Goal: Task Accomplishment & Management: Manage account settings

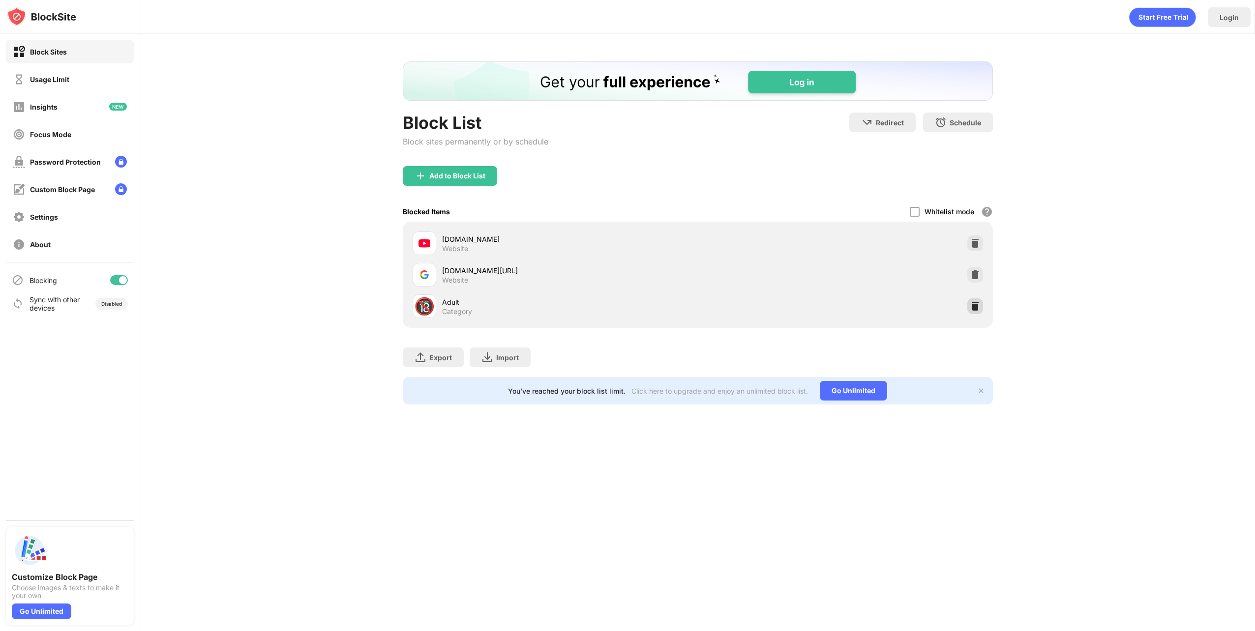
click at [970, 305] on img at bounding box center [975, 306] width 10 height 10
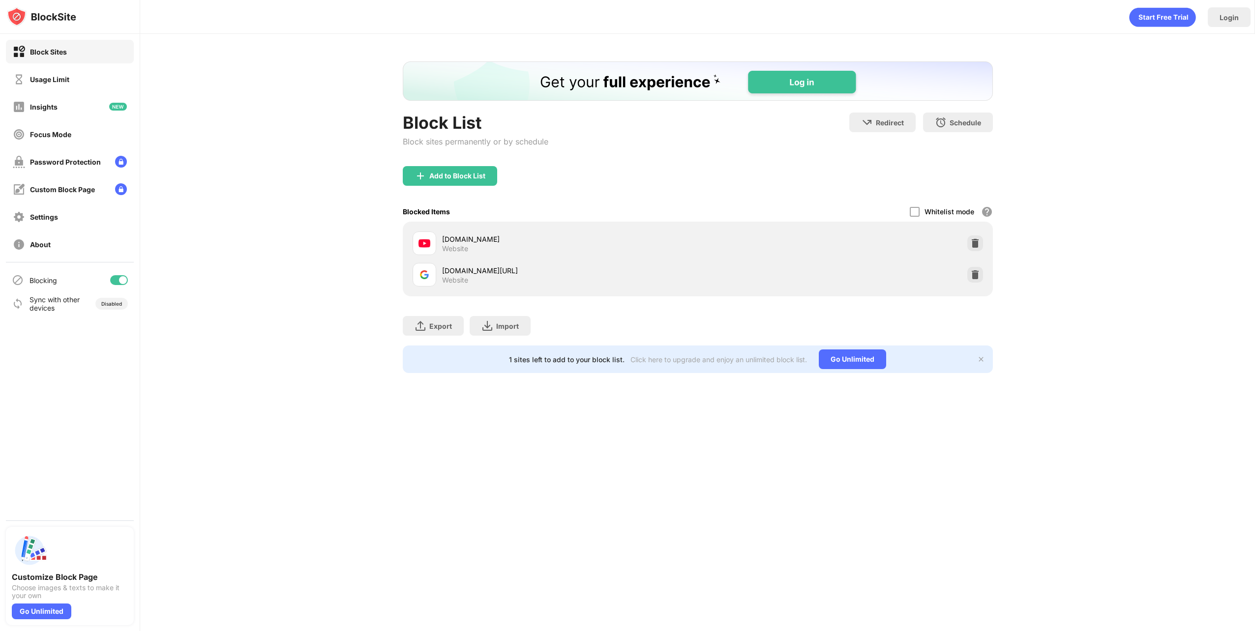
click at [119, 278] on div at bounding box center [119, 280] width 18 height 10
click at [451, 166] on div "Add to Block List" at bounding box center [450, 176] width 94 height 20
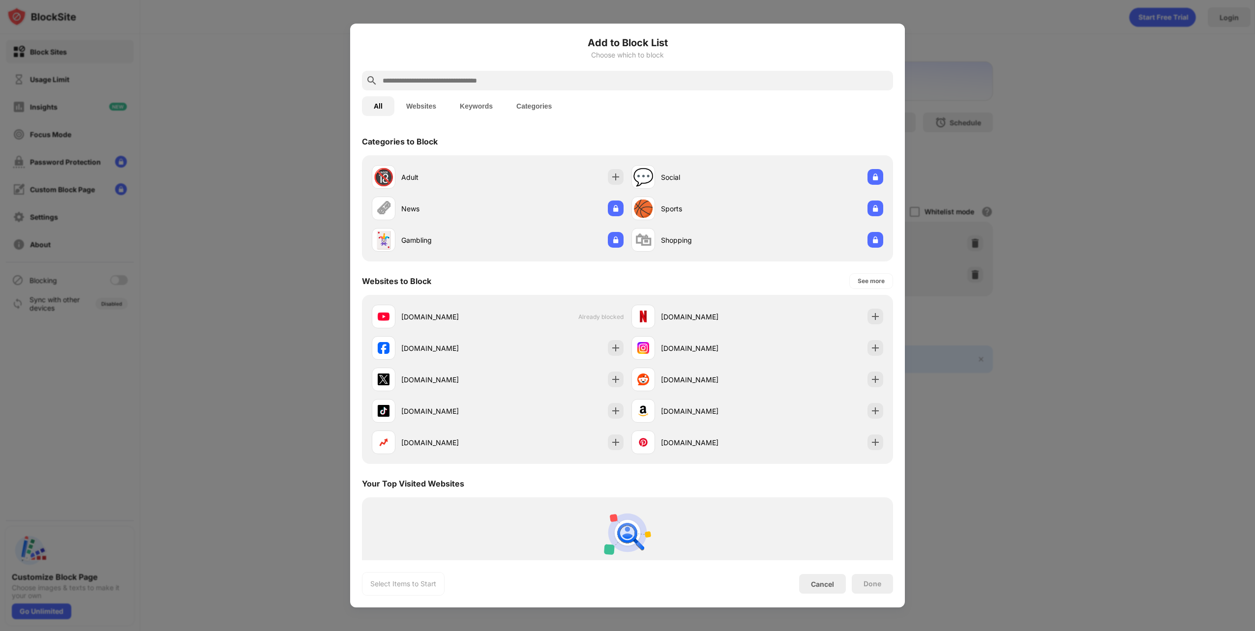
click at [582, 85] on input "text" at bounding box center [634, 81] width 507 height 12
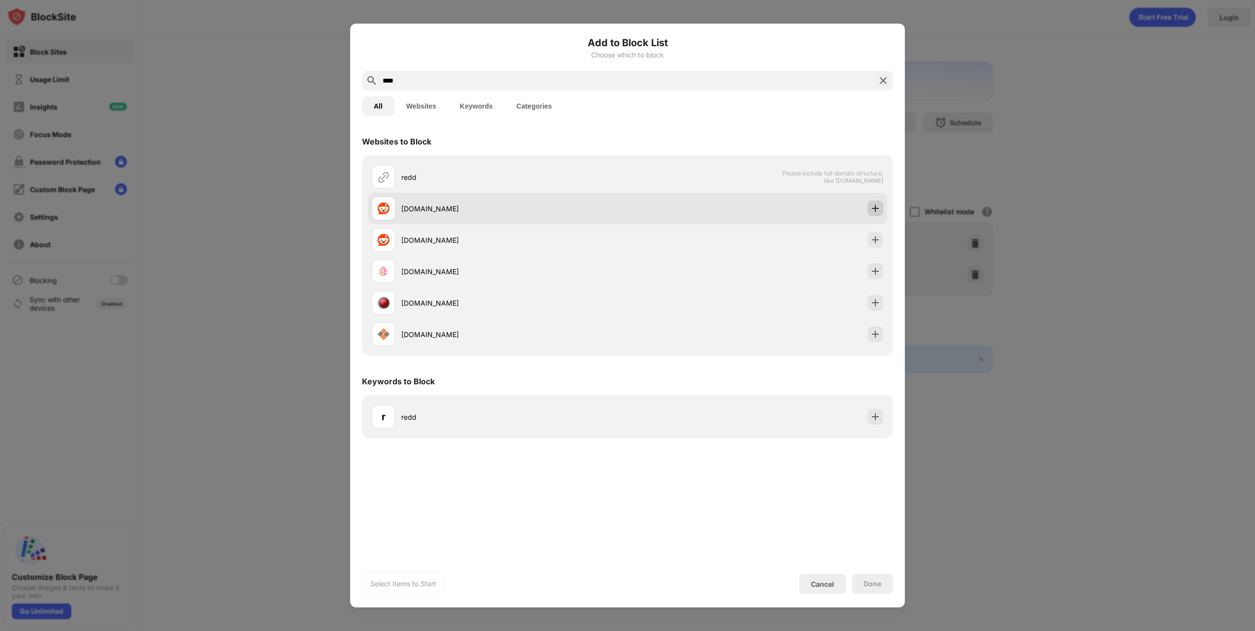
type input "****"
click at [870, 208] on img at bounding box center [875, 209] width 10 height 10
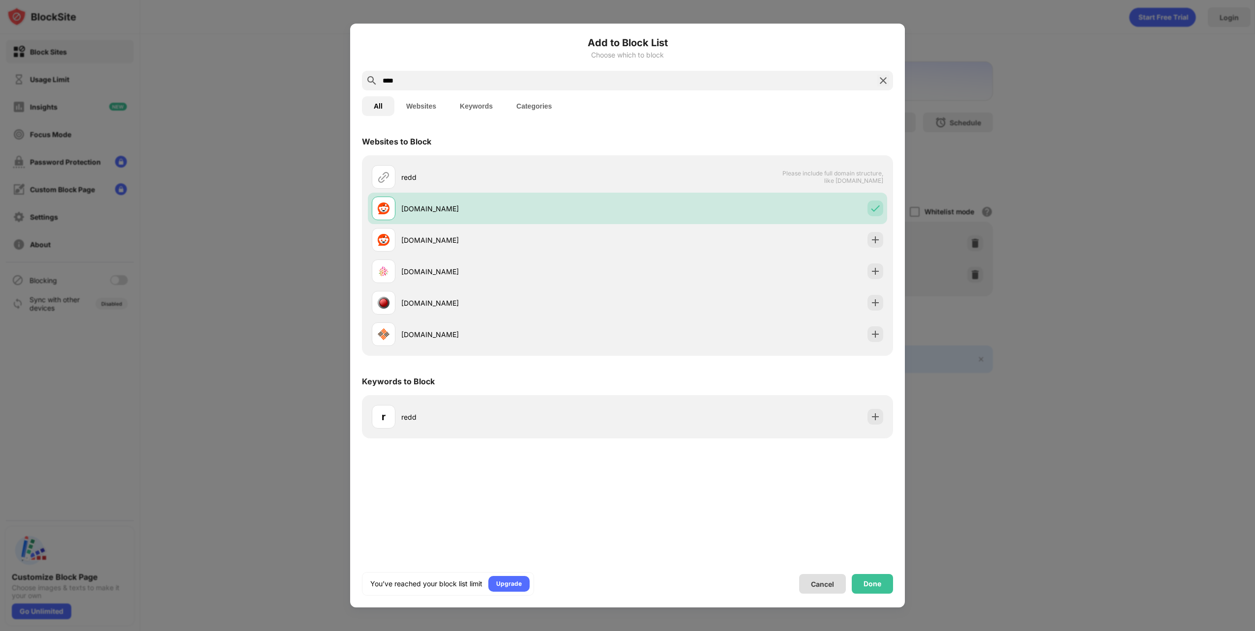
click at [831, 584] on div "Cancel" at bounding box center [822, 584] width 23 height 8
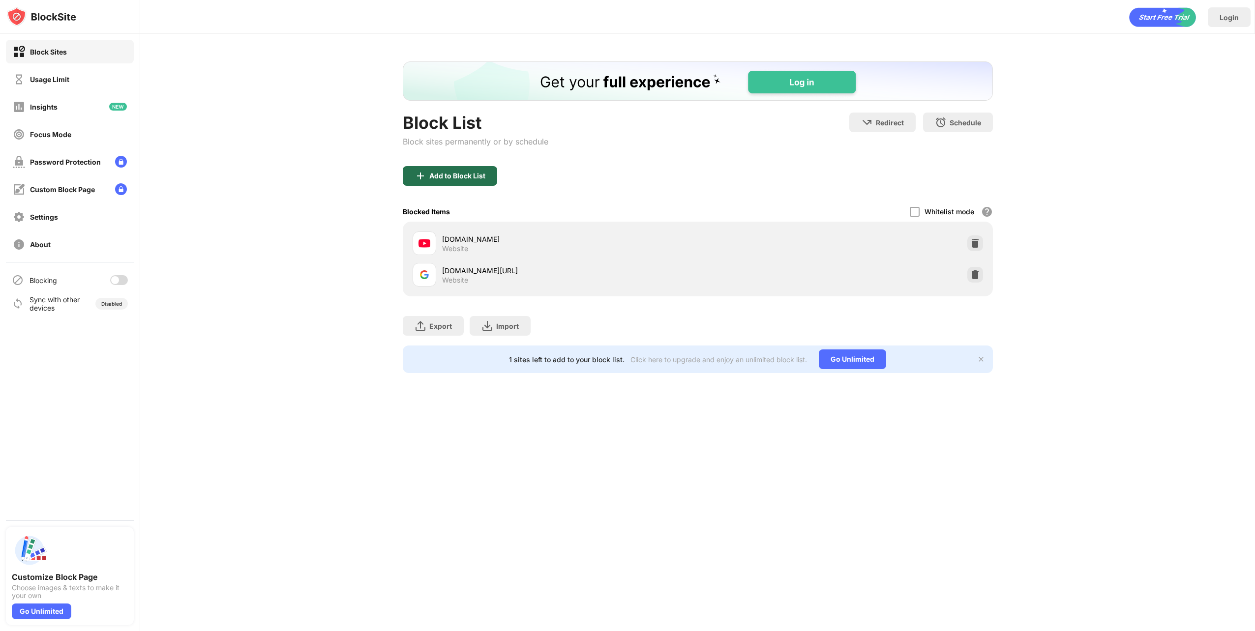
click at [471, 176] on div "Add to Block List" at bounding box center [457, 176] width 56 height 8
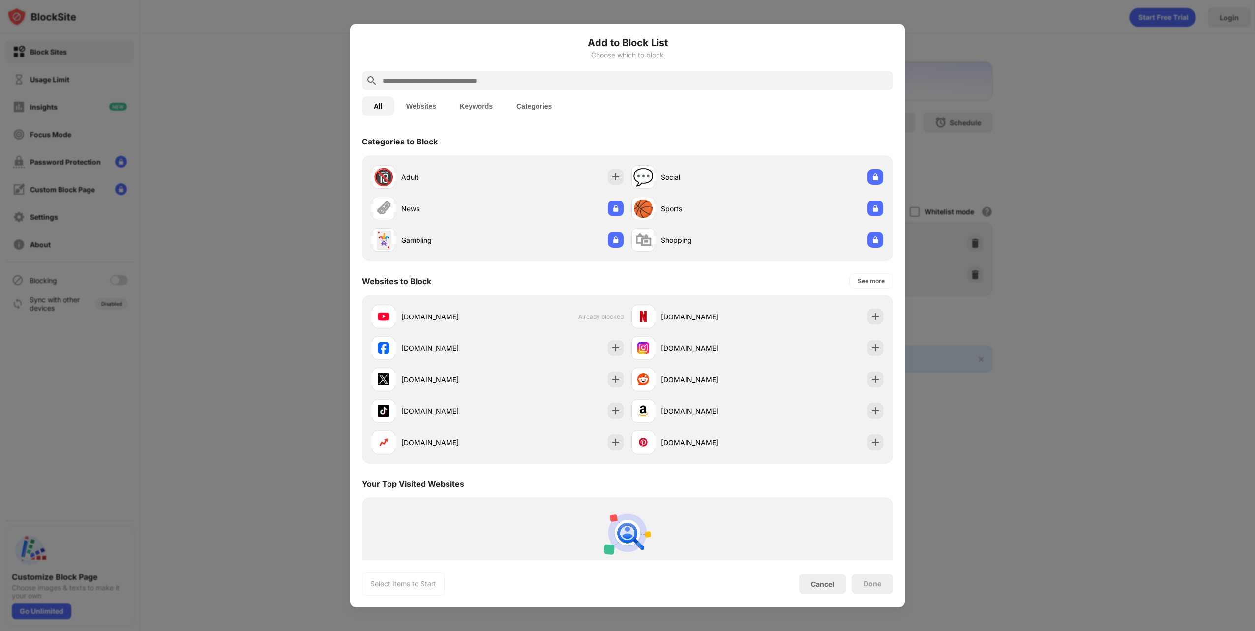
click at [542, 80] on input "text" at bounding box center [634, 81] width 507 height 12
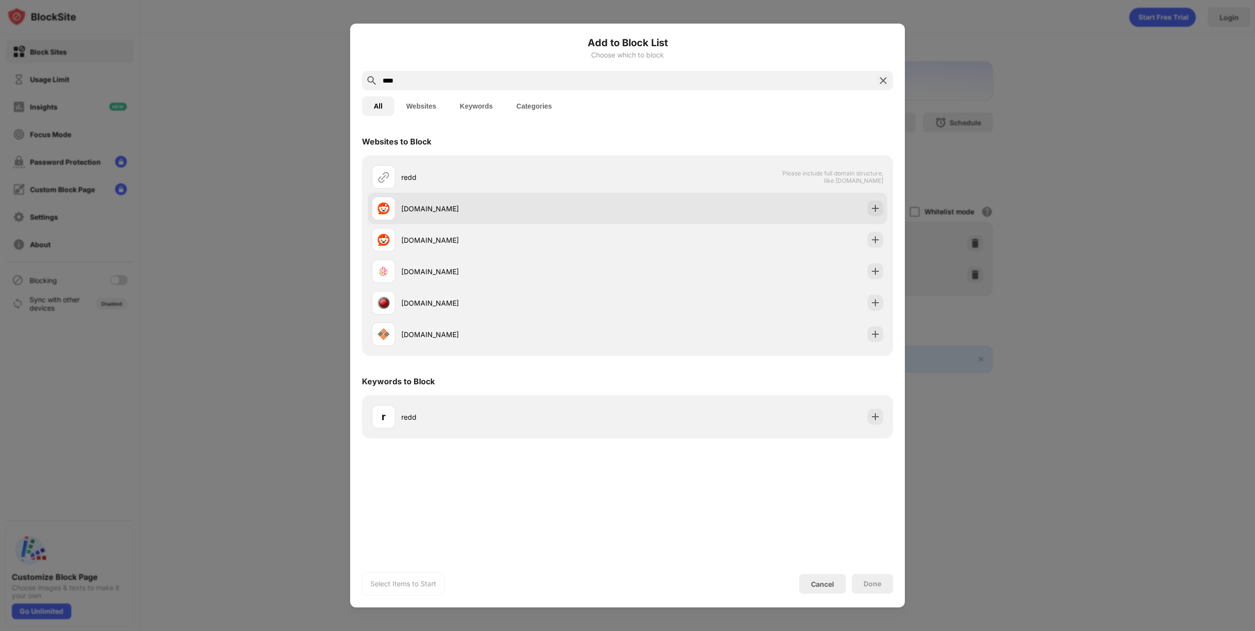
type input "****"
click at [530, 207] on div "[DOMAIN_NAME]" at bounding box center [514, 209] width 226 height 10
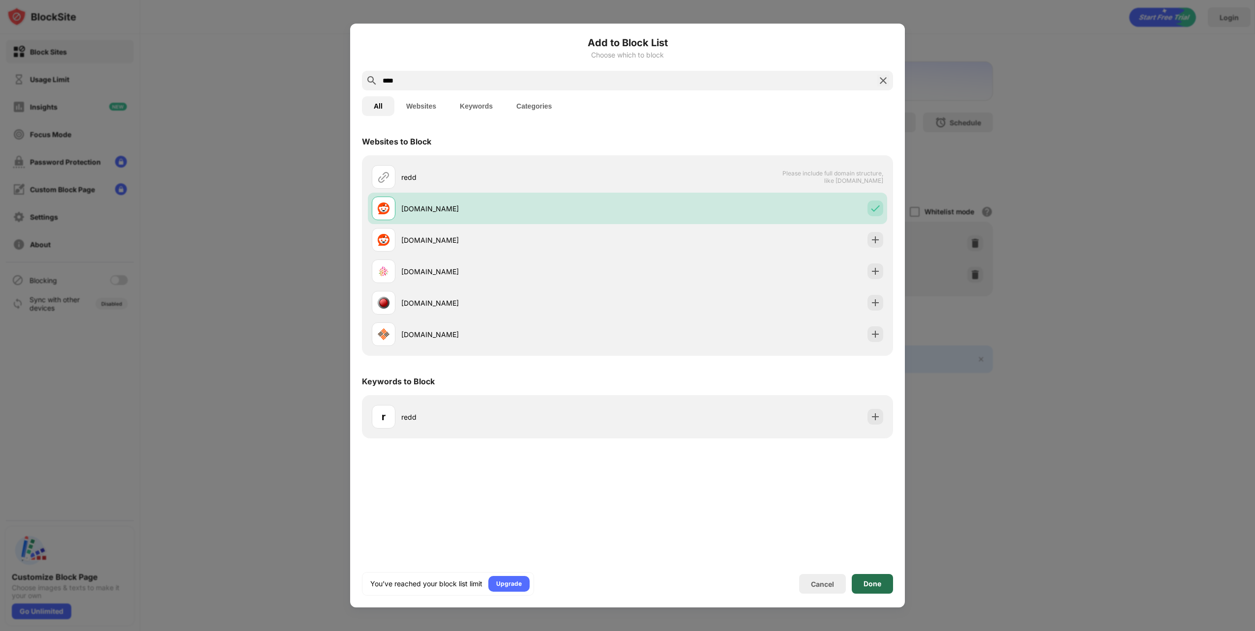
click at [879, 580] on div "Done" at bounding box center [872, 584] width 18 height 8
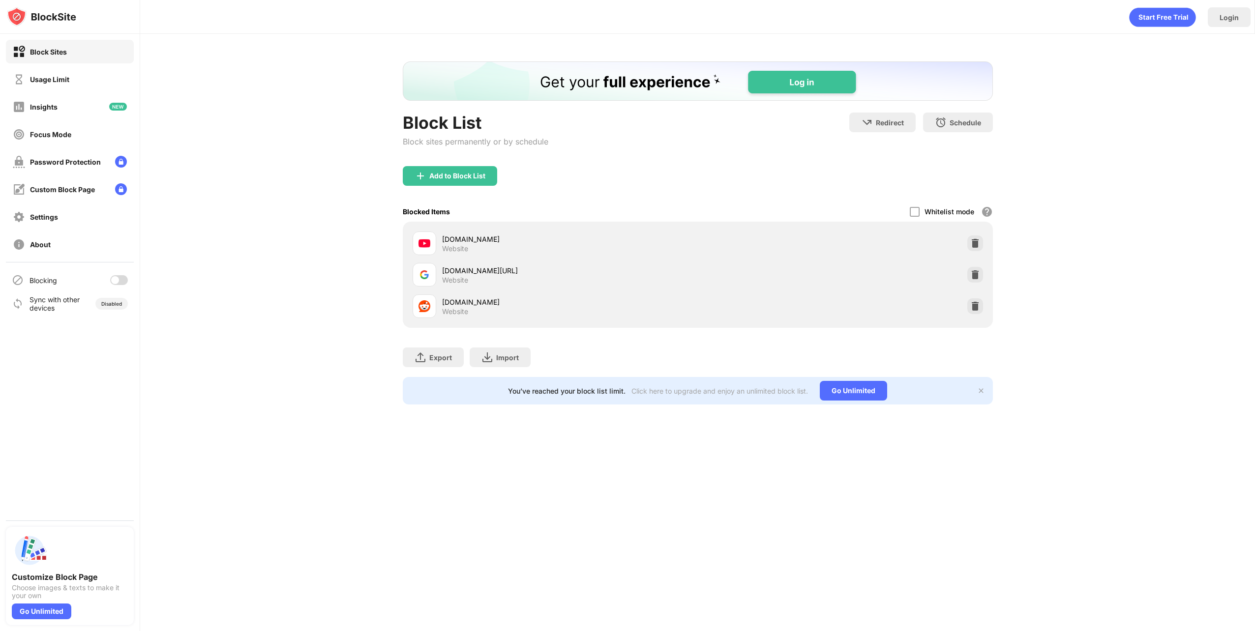
click at [122, 285] on div at bounding box center [119, 280] width 18 height 10
